Goal: Information Seeking & Learning: Stay updated

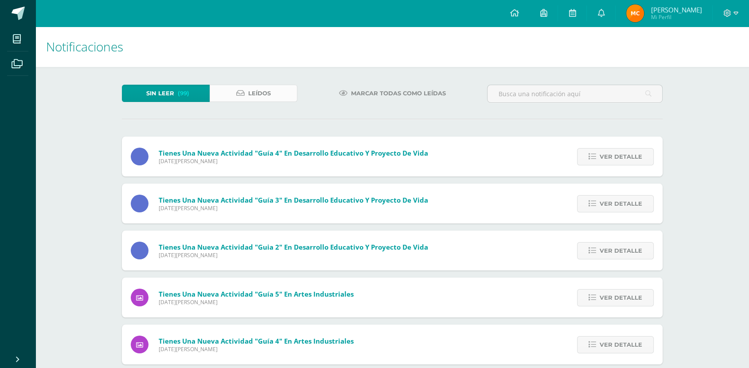
drag, startPoint x: 260, startPoint y: 89, endPoint x: 255, endPoint y: 85, distance: 6.6
click at [259, 89] on span "Leídos" at bounding box center [259, 93] width 23 height 16
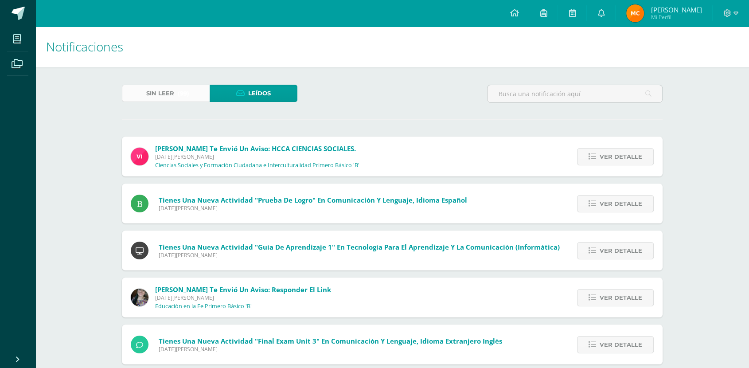
click at [171, 90] on span "Sin leer" at bounding box center [160, 93] width 28 height 16
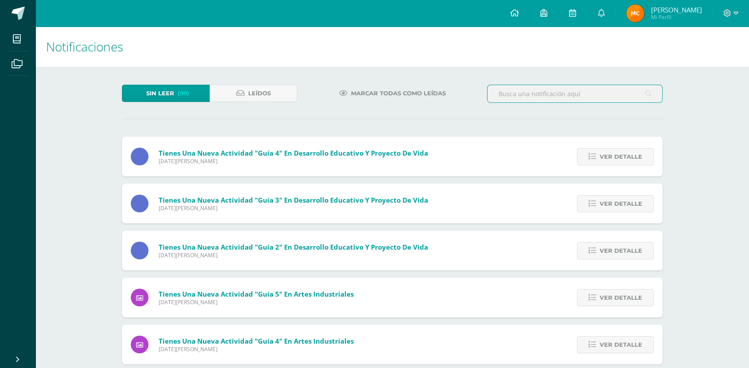
drag, startPoint x: 545, startPoint y: 91, endPoint x: 533, endPoint y: 95, distance: 12.6
click at [544, 91] on input "text" at bounding box center [574, 93] width 175 height 17
click at [647, 95] on icon at bounding box center [648, 94] width 6 height 18
click at [651, 93] on input "informatica" at bounding box center [574, 93] width 175 height 17
type input "i"
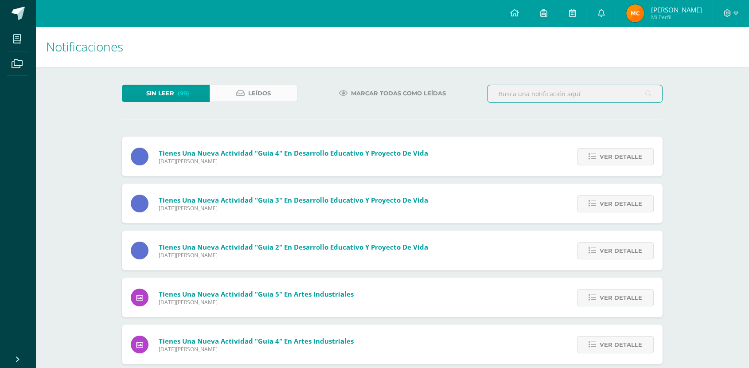
click at [270, 92] on span "Leídos" at bounding box center [259, 93] width 23 height 16
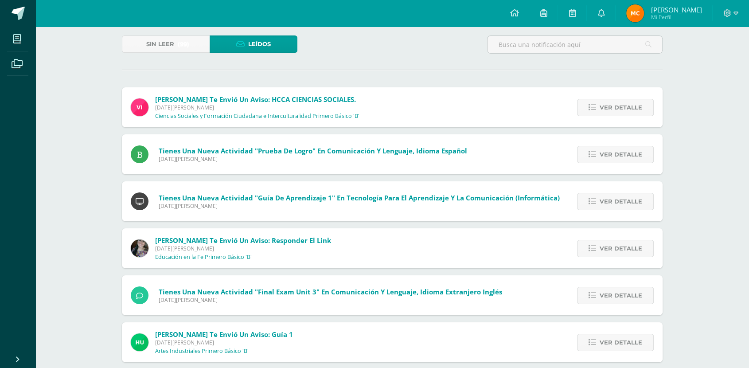
scroll to position [148, 0]
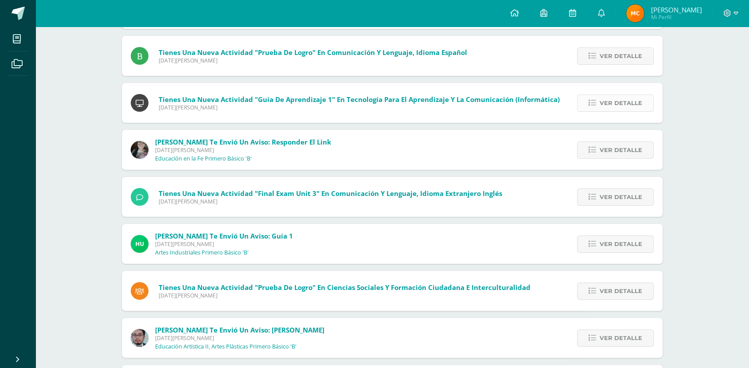
click at [618, 103] on span "Ver detalle" at bounding box center [620, 103] width 43 height 16
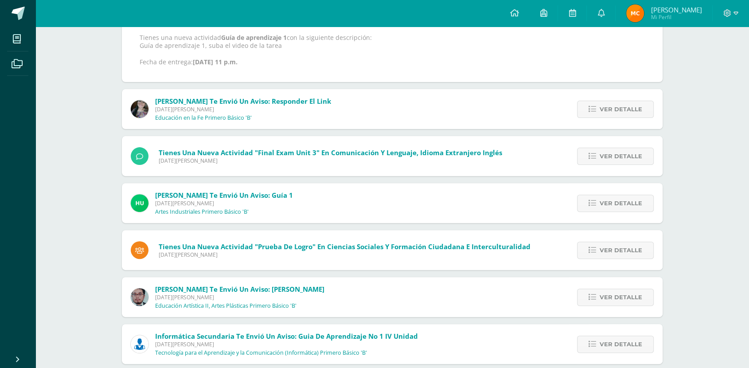
scroll to position [295, 0]
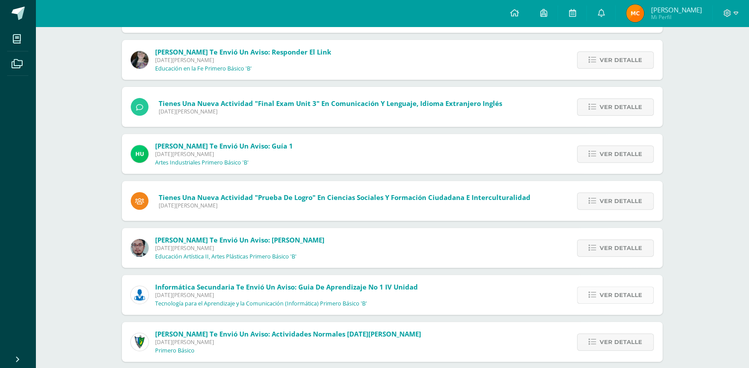
click at [607, 290] on span "Ver detalle" at bounding box center [620, 295] width 43 height 16
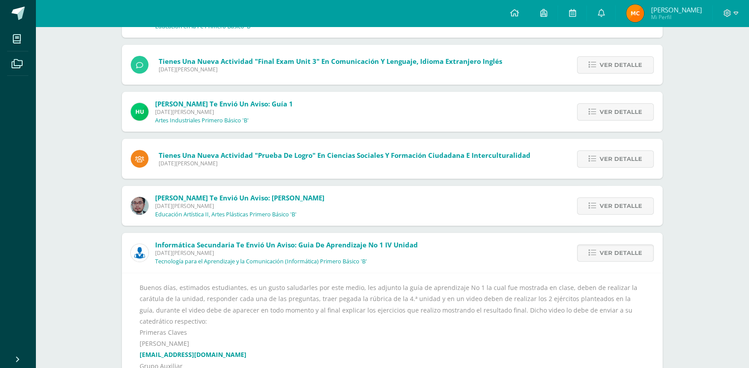
scroll to position [329, 0]
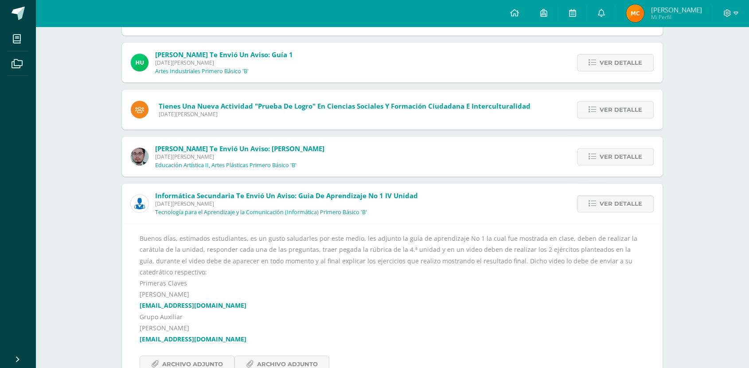
drag, startPoint x: 183, startPoint y: 294, endPoint x: 200, endPoint y: 280, distance: 21.8
click at [183, 301] on link "lorozco@donbosco.edu.gt" at bounding box center [193, 305] width 107 height 8
drag, startPoint x: 139, startPoint y: 296, endPoint x: 221, endPoint y: 293, distance: 82.0
click at [221, 293] on div "Buenos días, estimados estudiantes, es un gusto saludarles por este medio, les …" at bounding box center [392, 302] width 540 height 158
drag, startPoint x: 212, startPoint y: 293, endPoint x: 202, endPoint y: 304, distance: 14.8
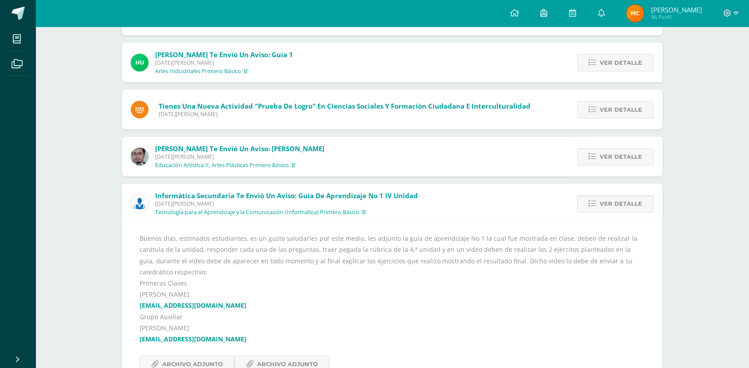
drag, startPoint x: 202, startPoint y: 304, endPoint x: 217, endPoint y: 319, distance: 21.6
click at [217, 319] on div "Buenos días, estimados estudiantes, es un gusto saludarles por este medio, les …" at bounding box center [392, 303] width 505 height 140
drag, startPoint x: 137, startPoint y: 295, endPoint x: 219, endPoint y: 299, distance: 81.6
click at [219, 299] on div "Buenos días, estimados estudiantes, es un gusto saludarles por este medio, les …" at bounding box center [392, 302] width 540 height 158
copy link "lorozco@donbosco.edu.gt"
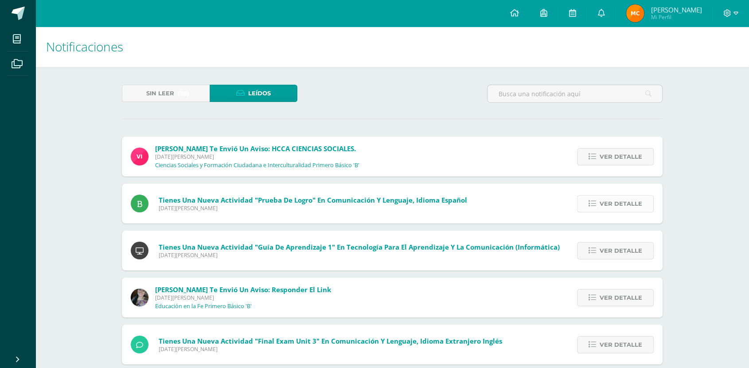
click at [625, 204] on span "Ver detalle" at bounding box center [620, 203] width 43 height 16
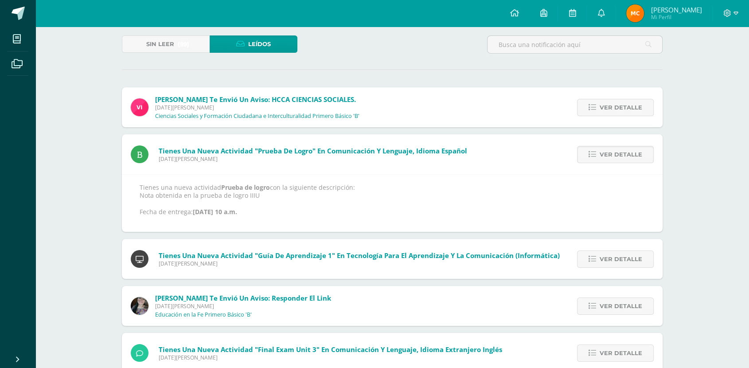
scroll to position [148, 0]
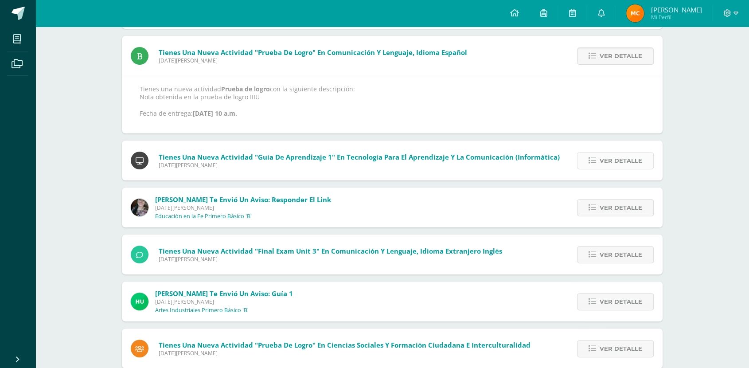
click at [601, 166] on span "Ver detalle" at bounding box center [620, 160] width 43 height 16
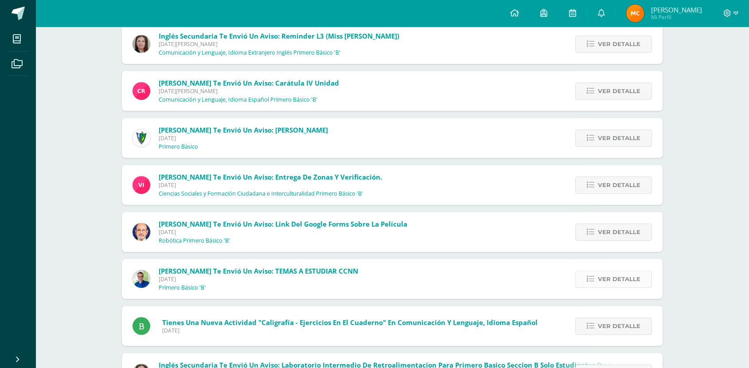
scroll to position [591, 0]
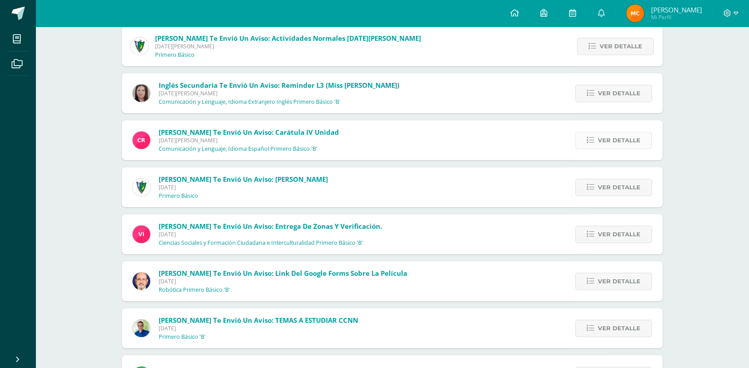
click at [596, 149] on link "Ver detalle" at bounding box center [613, 140] width 77 height 17
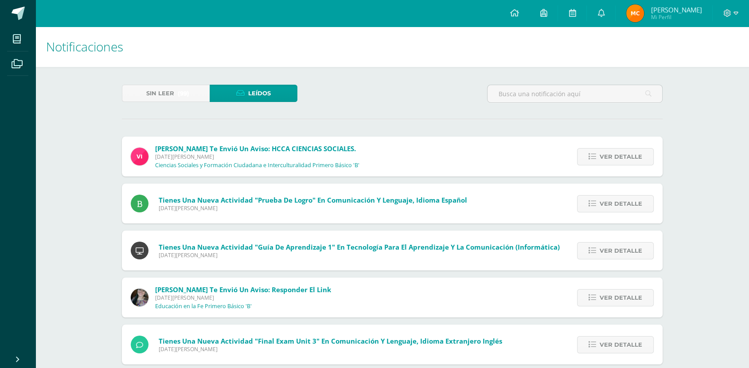
scroll to position [49, 0]
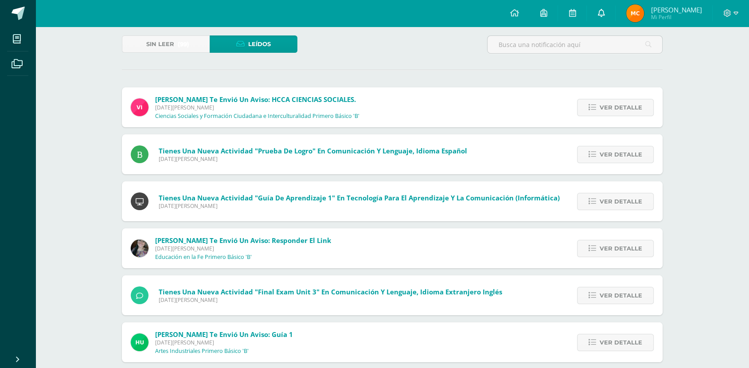
click at [615, 21] on link at bounding box center [601, 13] width 28 height 27
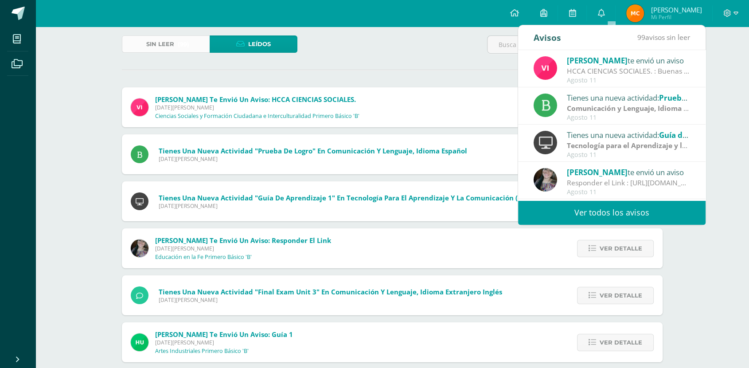
click at [163, 39] on span "Sin leer" at bounding box center [160, 44] width 28 height 16
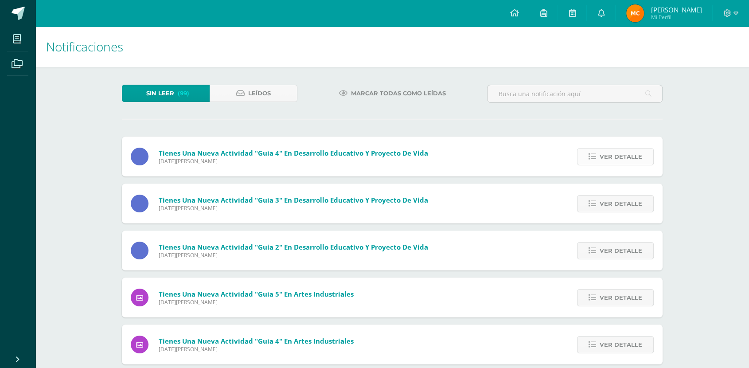
click at [587, 159] on link "Ver detalle" at bounding box center [615, 156] width 77 height 17
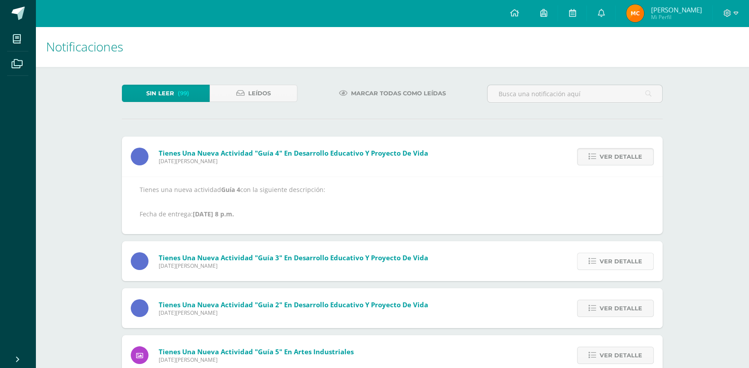
click at [595, 256] on link "Ver detalle" at bounding box center [615, 261] width 77 height 17
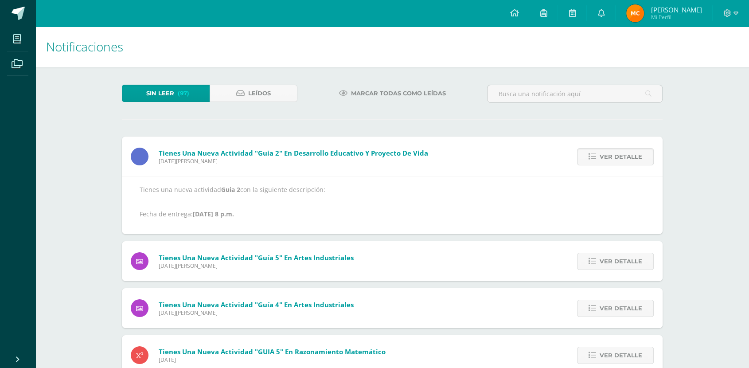
click at [595, 256] on link "Ver detalle" at bounding box center [615, 261] width 77 height 17
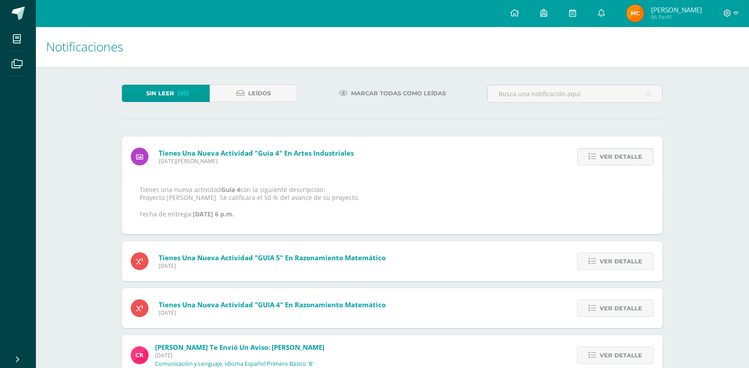
click at [698, 245] on div "Notificaciones Sin leer (95) Leídos Marcar todas como leídas Tienes una nueva a…" at bounding box center [391, 272] width 713 height 490
click at [262, 85] on link "Leídos" at bounding box center [254, 93] width 88 height 17
click at [264, 94] on span "Leídos" at bounding box center [259, 93] width 23 height 16
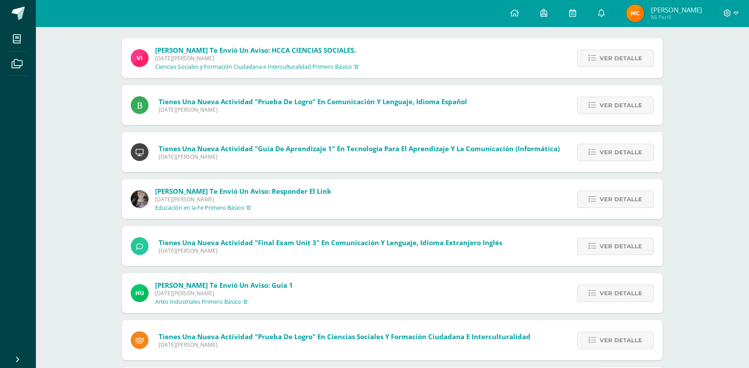
scroll to position [197, 0]
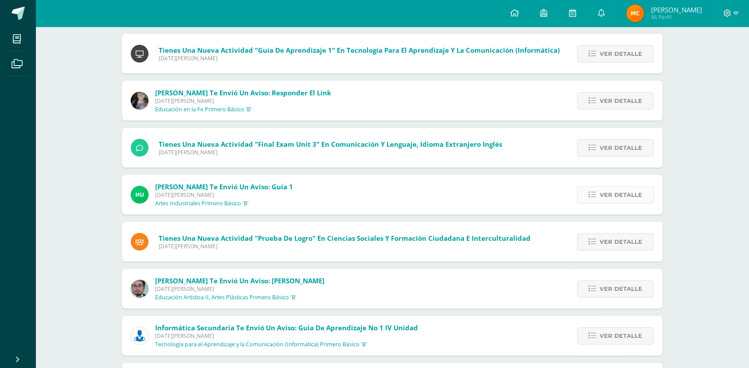
click at [604, 196] on span "Ver detalle" at bounding box center [620, 195] width 43 height 16
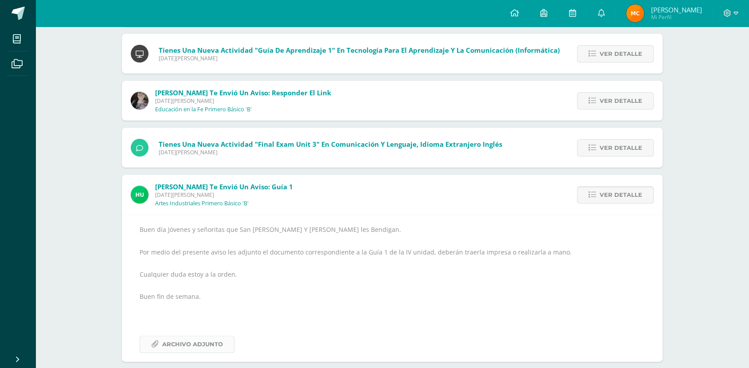
click at [174, 342] on span "Archivo Adjunto" at bounding box center [192, 344] width 61 height 16
